Goal: Find specific page/section

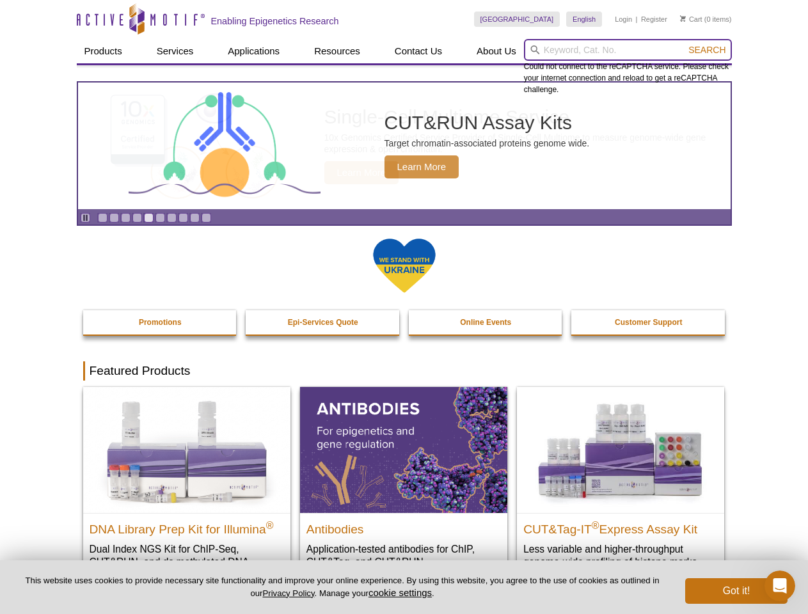
click at [628, 50] on input "search" at bounding box center [628, 50] width 208 height 22
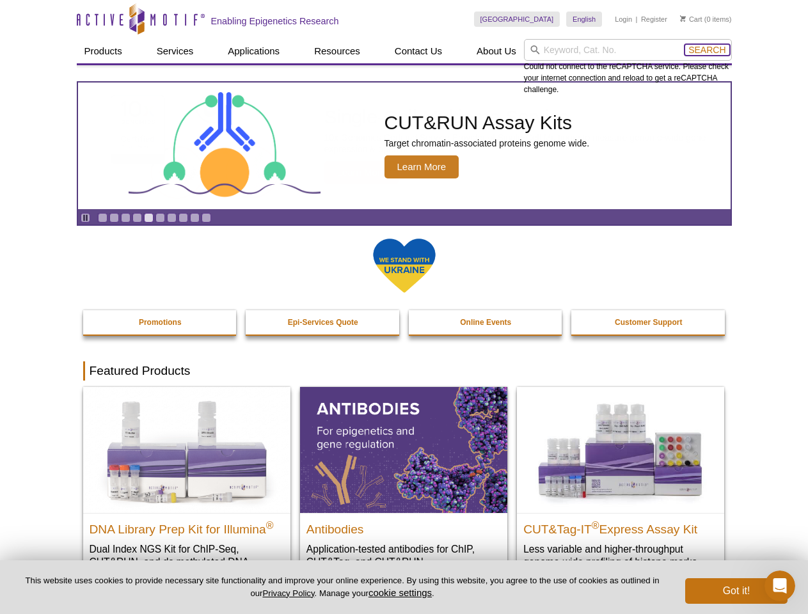
click at [707, 50] on span "Search" at bounding box center [706, 50] width 37 height 10
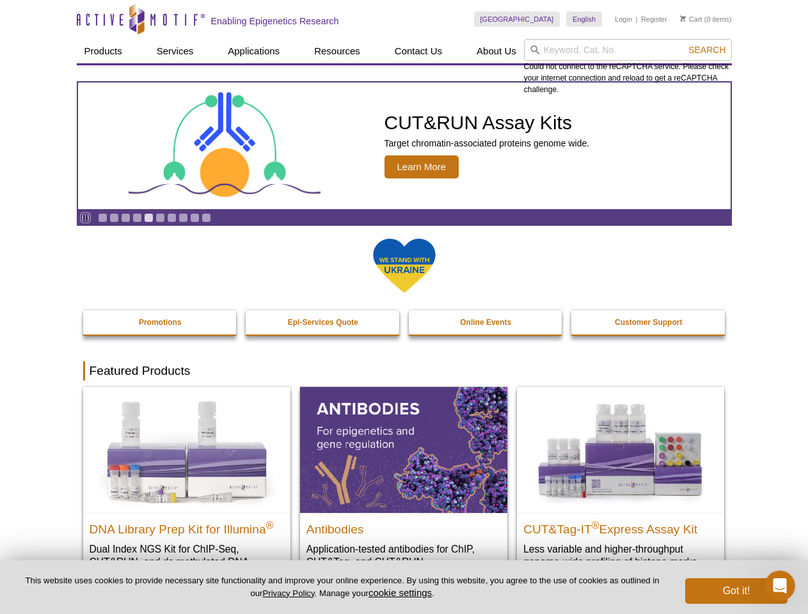
click at [85, 218] on icon "Pause" at bounding box center [85, 218] width 8 height 8
click at [102, 218] on link "Go to slide 1" at bounding box center [103, 218] width 10 height 10
click at [114, 218] on link "Go to slide 2" at bounding box center [114, 218] width 10 height 10
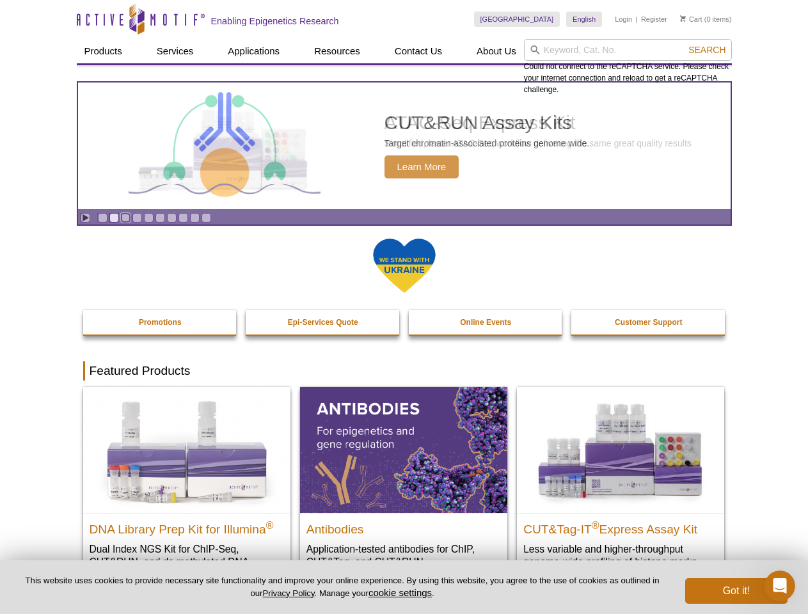
click at [125, 218] on link "Go to slide 3" at bounding box center [126, 218] width 10 height 10
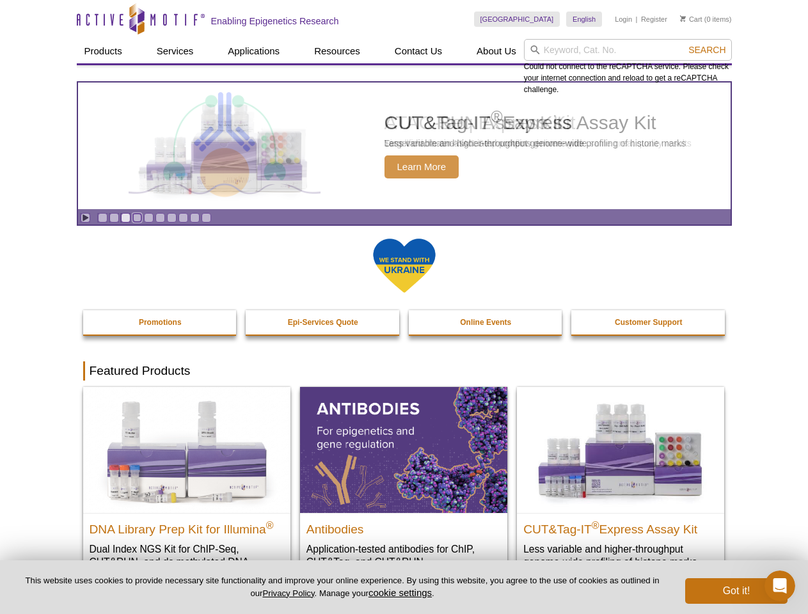
click at [137, 218] on link "Go to slide 4" at bounding box center [137, 218] width 10 height 10
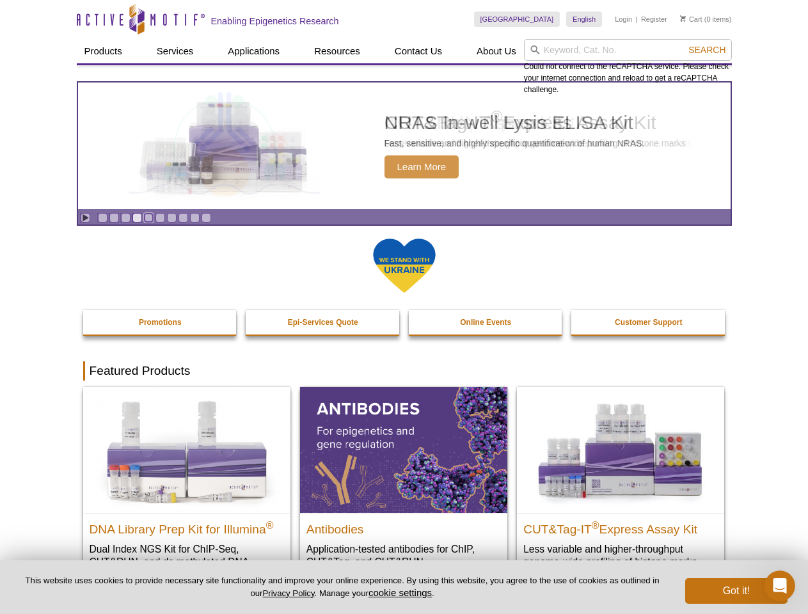
click at [148, 218] on link "Go to slide 5" at bounding box center [149, 218] width 10 height 10
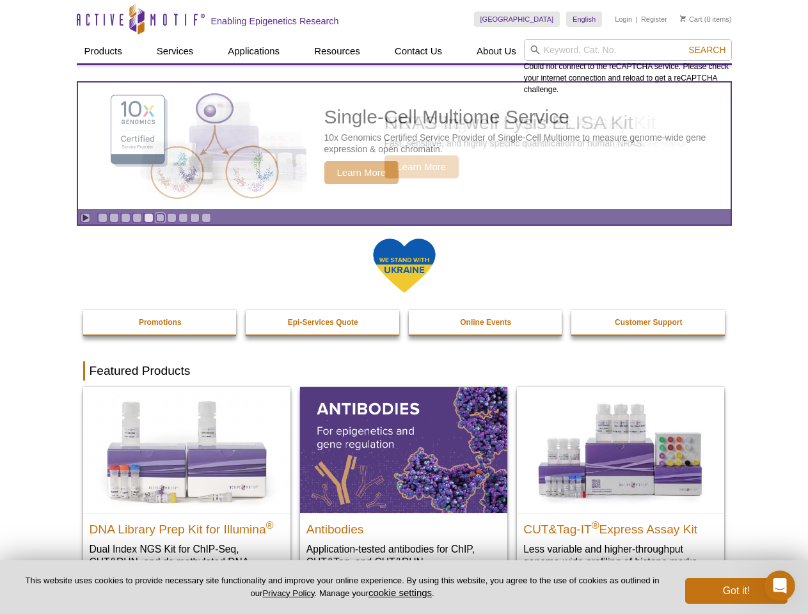
click at [160, 218] on link "Go to slide 6" at bounding box center [160, 218] width 10 height 10
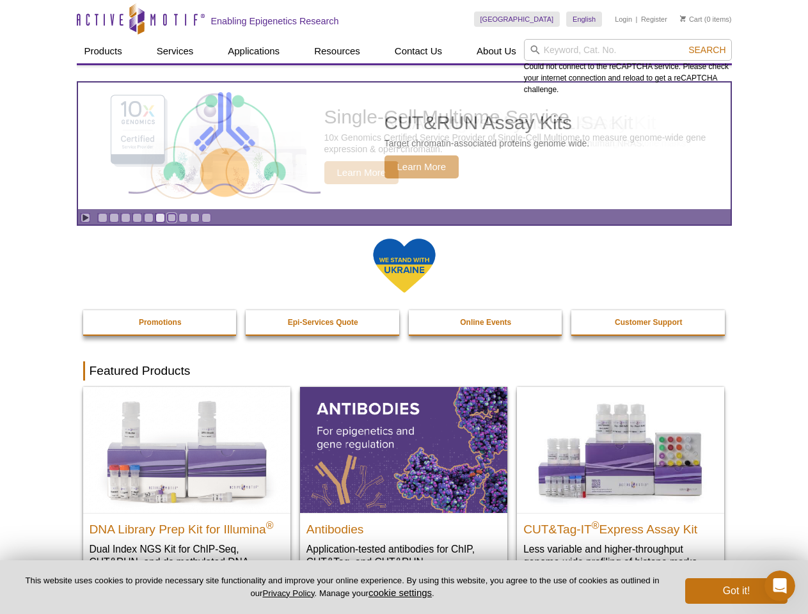
click at [171, 218] on link "Go to slide 7" at bounding box center [172, 218] width 10 height 10
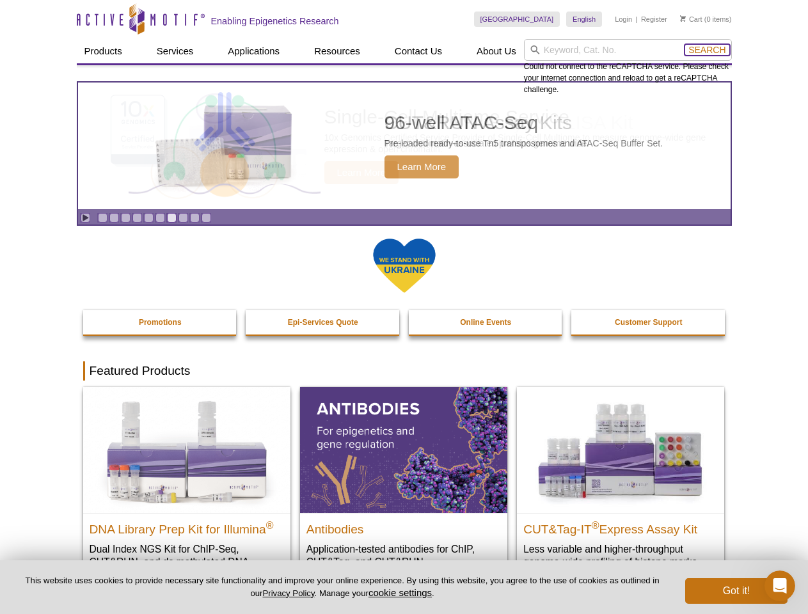
click at [707, 50] on span "Search" at bounding box center [706, 50] width 37 height 10
